Goal: Transaction & Acquisition: Purchase product/service

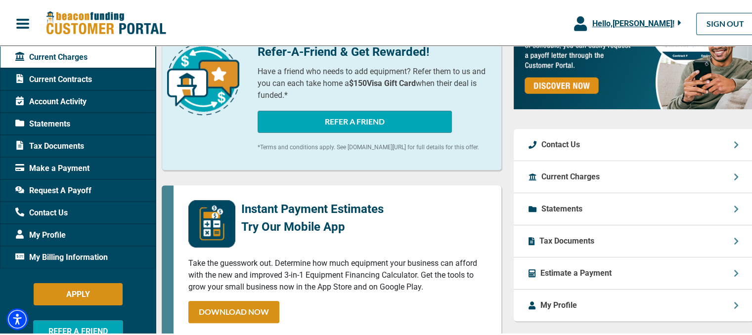
scroll to position [336, 0]
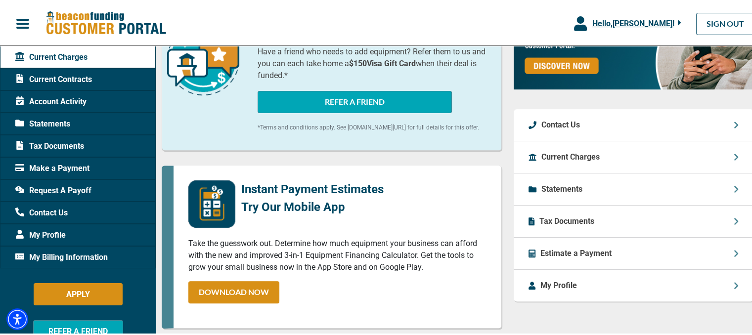
click at [603, 168] on div "Current Charges" at bounding box center [634, 156] width 240 height 32
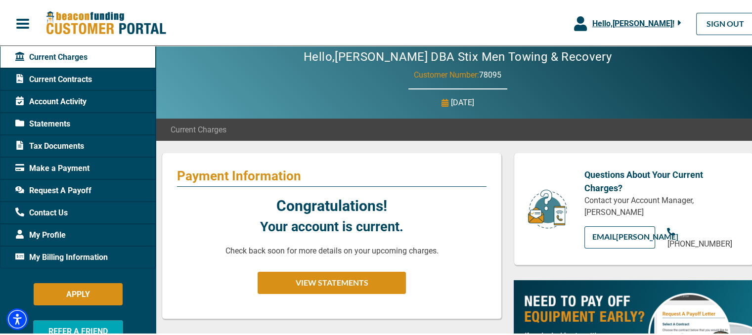
scroll to position [0, 0]
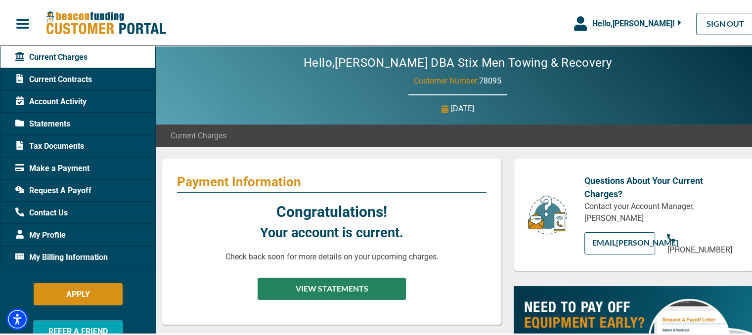
click at [358, 291] on button "VIEW STATEMENTS" at bounding box center [332, 287] width 148 height 22
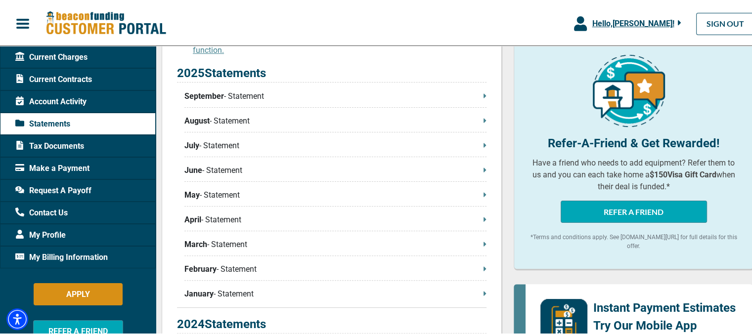
scroll to position [257, 0]
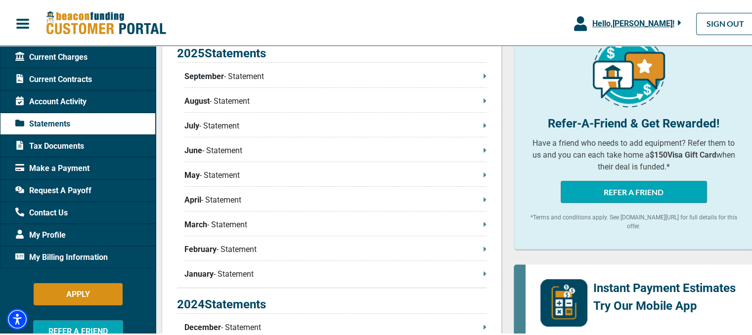
click at [204, 77] on span "September" at bounding box center [204, 75] width 40 height 12
click at [52, 166] on span "Make a Payment" at bounding box center [52, 167] width 74 height 12
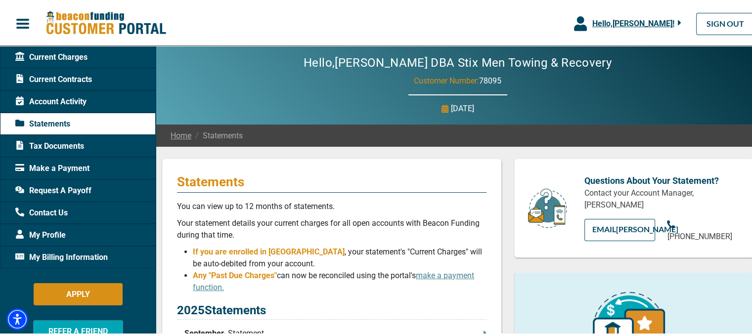
click at [52, 166] on span "Make a Payment" at bounding box center [52, 167] width 74 height 12
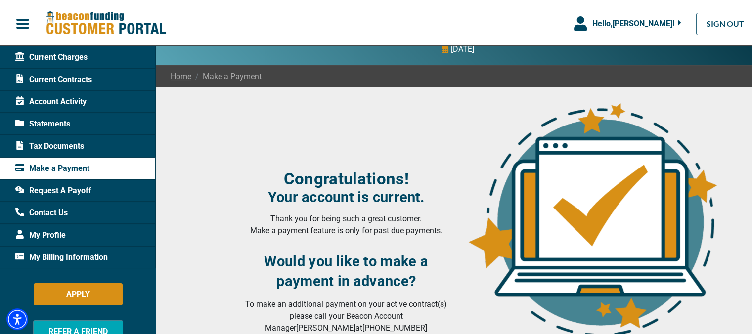
scroll to position [79, 0]
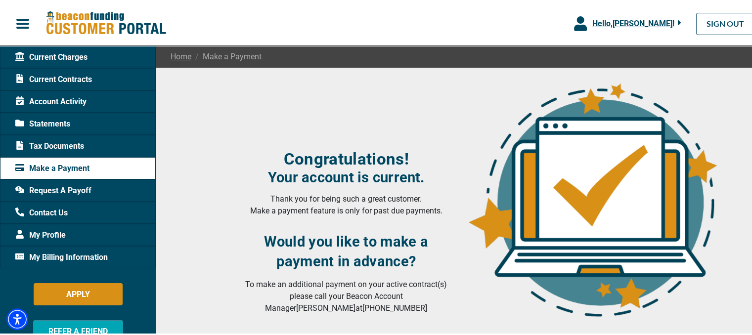
click at [55, 167] on span "Make a Payment" at bounding box center [52, 167] width 74 height 12
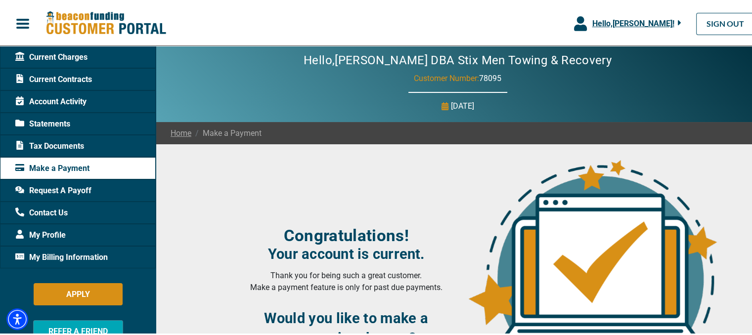
scroll to position [0, 0]
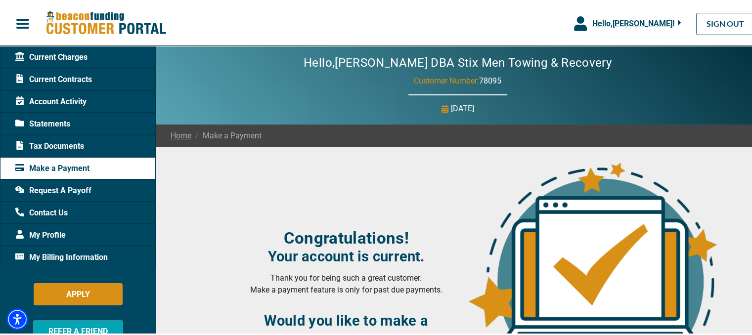
drag, startPoint x: 55, startPoint y: 167, endPoint x: 257, endPoint y: 228, distance: 210.3
click at [257, 228] on h3 "Congratulations!" at bounding box center [346, 237] width 211 height 20
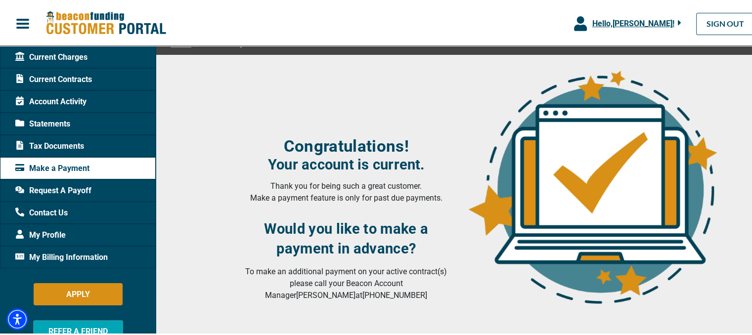
scroll to position [99, 0]
